Goal: Transaction & Acquisition: Purchase product/service

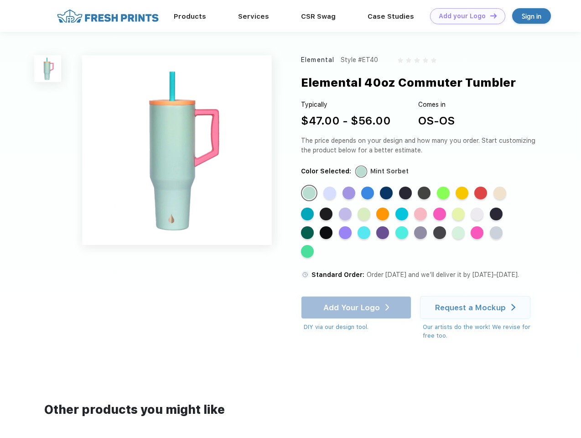
click at [464, 16] on link "Add your Logo Design Tool" at bounding box center [467, 16] width 75 height 16
click at [0, 0] on div "Design Tool" at bounding box center [0, 0] width 0 height 0
click at [489, 15] on link "Add your Logo Design Tool" at bounding box center [467, 16] width 75 height 16
click at [48, 68] on img at bounding box center [47, 68] width 27 height 27
click at [310, 193] on div "Standard Color" at bounding box center [309, 192] width 13 height 13
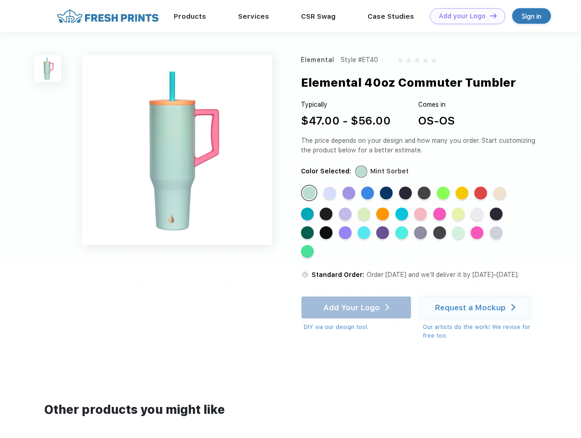
click at [331, 193] on div "Standard Color" at bounding box center [329, 192] width 13 height 13
click at [350, 193] on div "Standard Color" at bounding box center [348, 192] width 13 height 13
click at [368, 193] on div "Standard Color" at bounding box center [367, 192] width 13 height 13
click at [387, 193] on div "Standard Color" at bounding box center [386, 192] width 13 height 13
click at [406, 193] on div "Standard Color" at bounding box center [405, 192] width 13 height 13
